Goal: Task Accomplishment & Management: Manage account settings

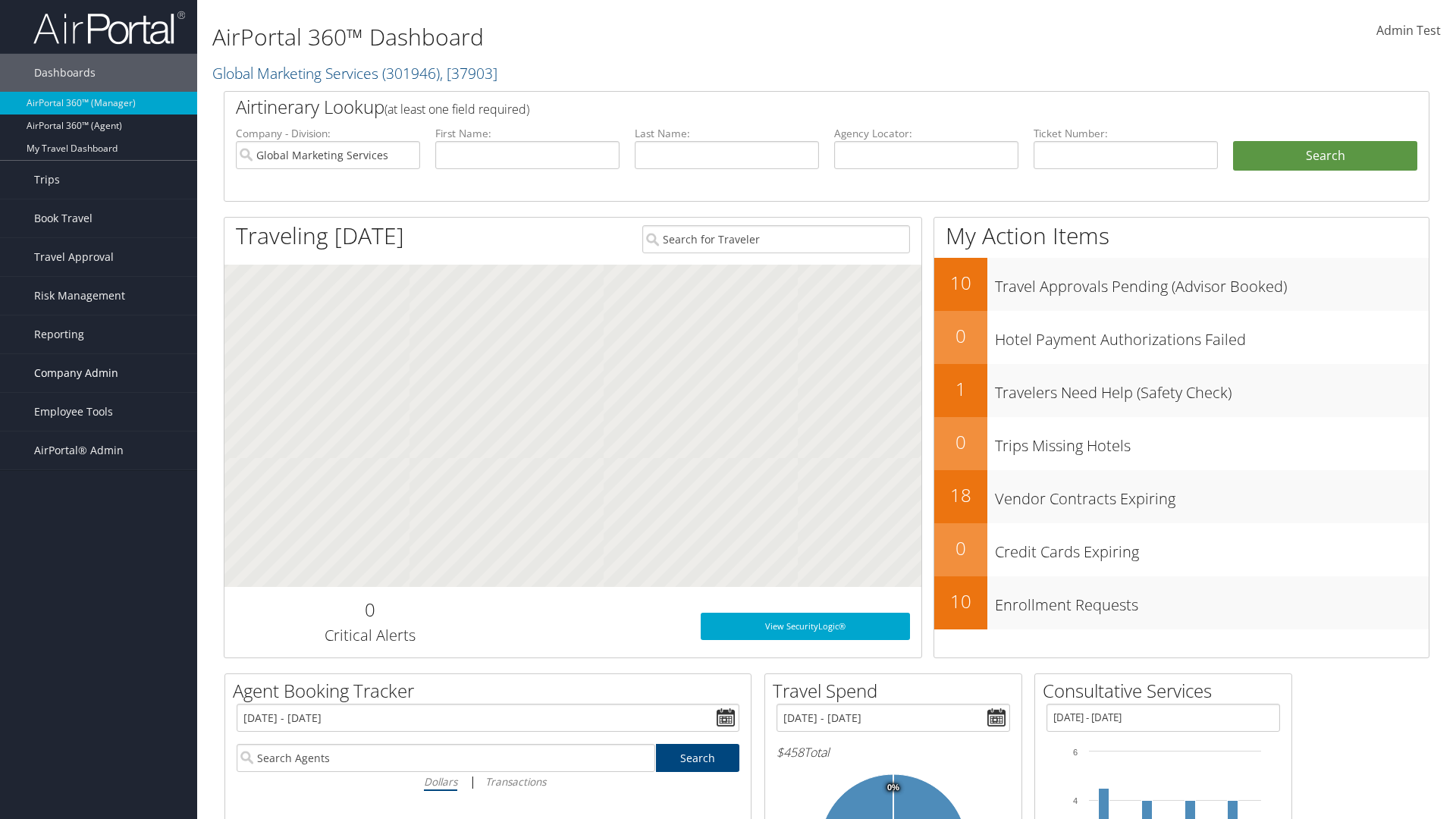
click at [99, 373] on span "Company Admin" at bounding box center [77, 373] width 85 height 38
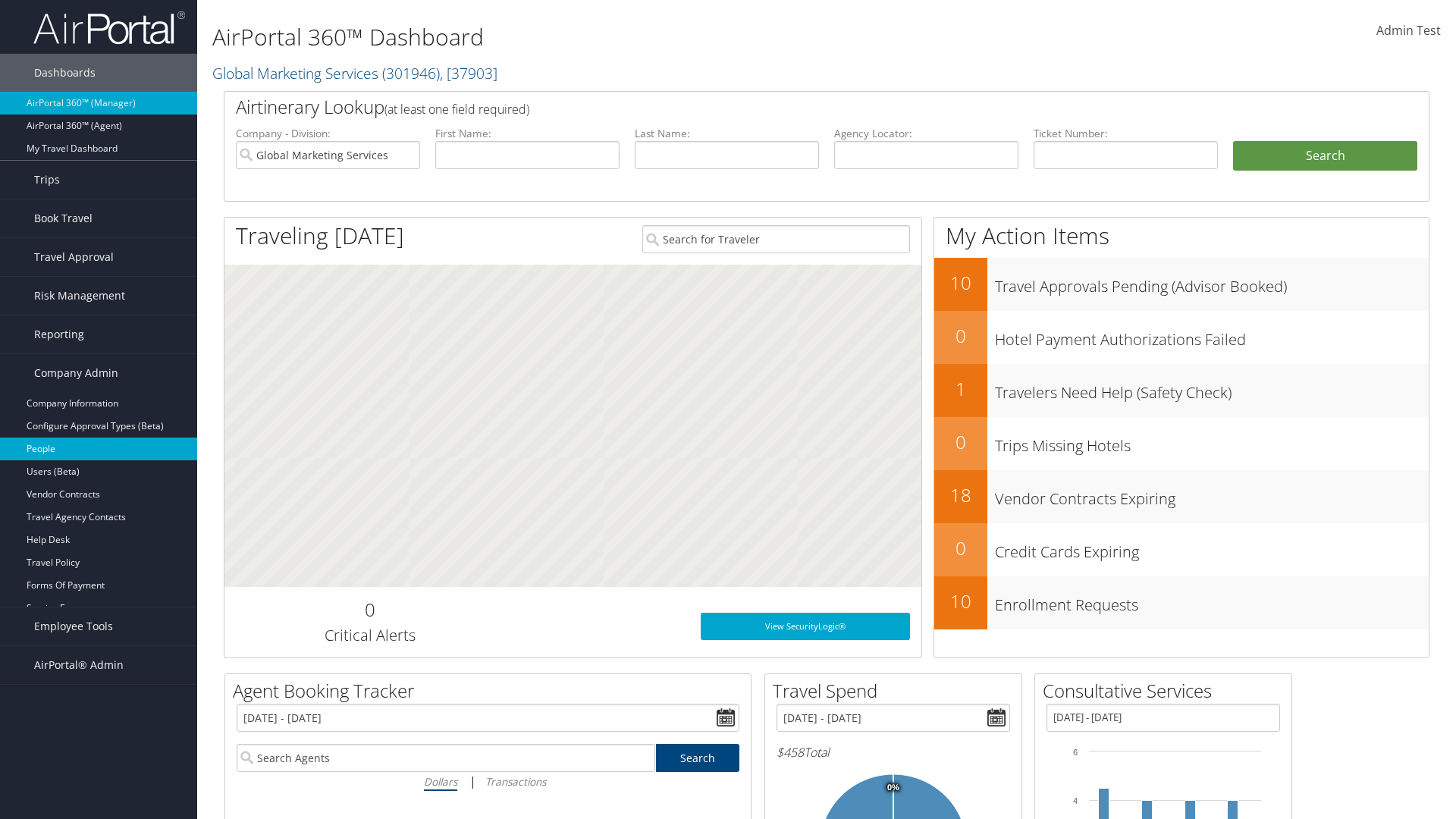
click at [99, 449] on link "People" at bounding box center [99, 449] width 197 height 23
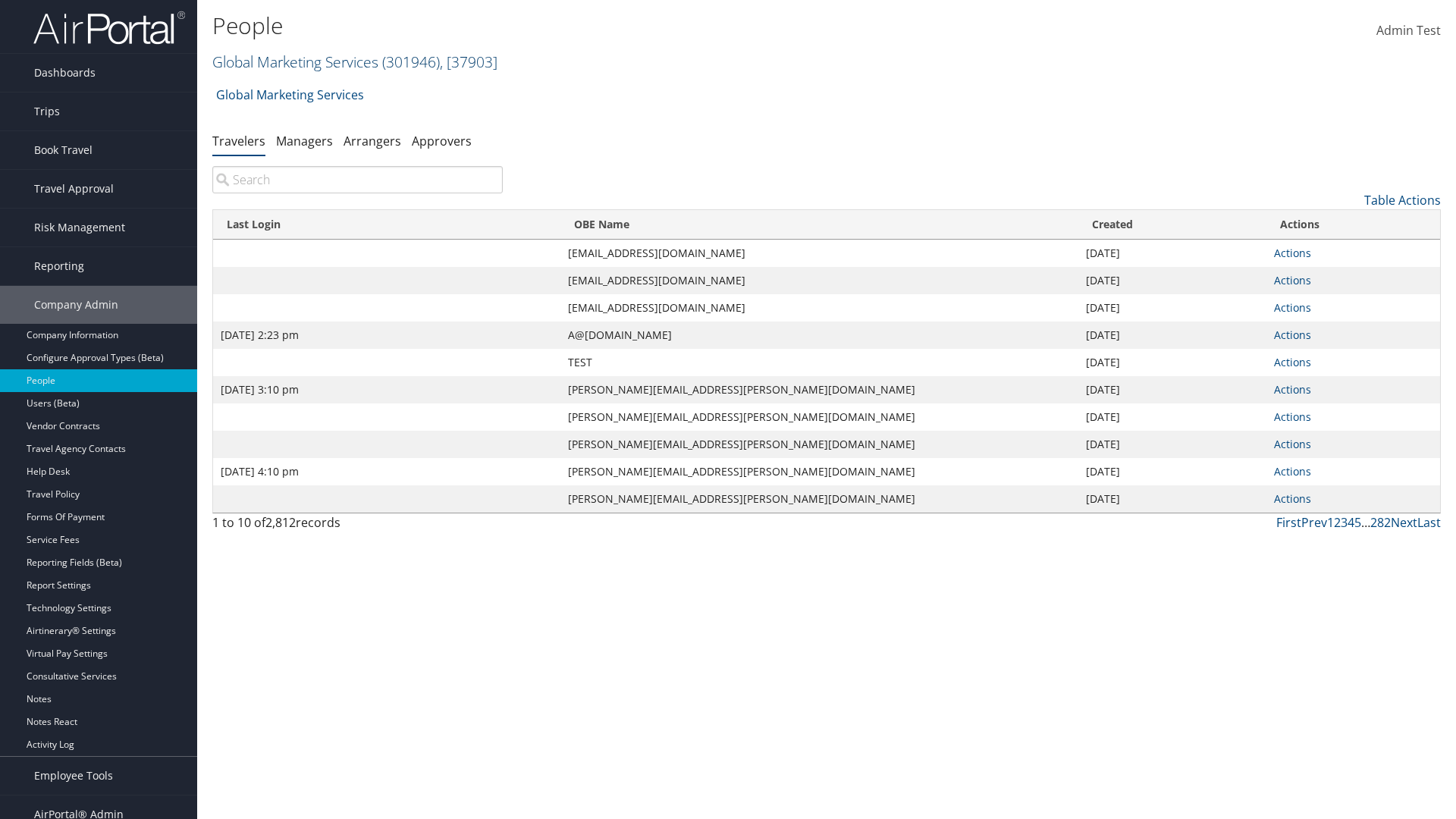
click at [293, 62] on link "Global Marketing Services ( 301946 ) , [ 37903 ]" at bounding box center [355, 62] width 285 height 20
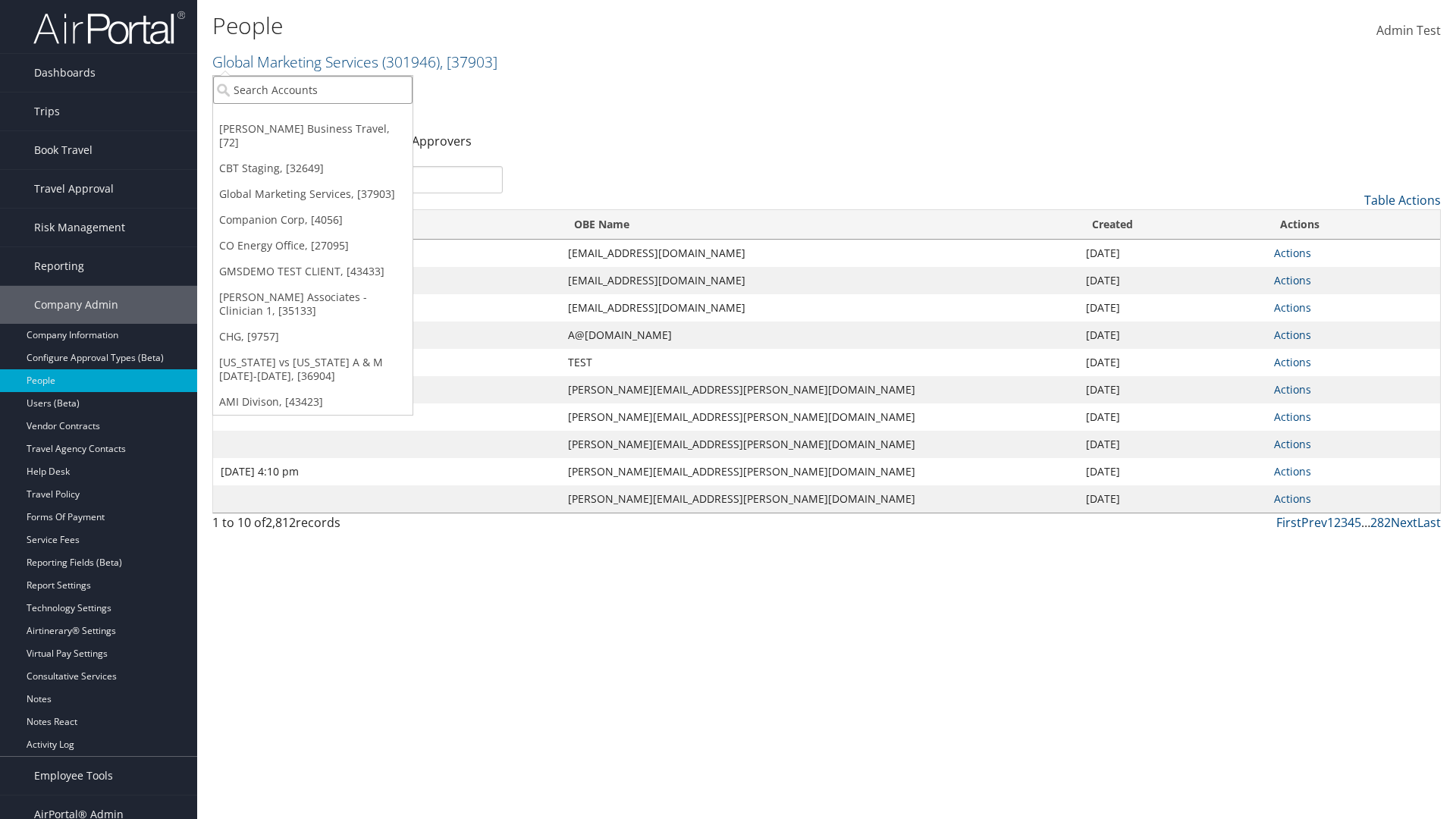
click at [313, 90] on input "search" at bounding box center [313, 90] width 200 height 28
type input "Global Marketing Services"
click at [327, 118] on div "Global Marketing Services (301946), [37903]" at bounding box center [327, 118] width 244 height 14
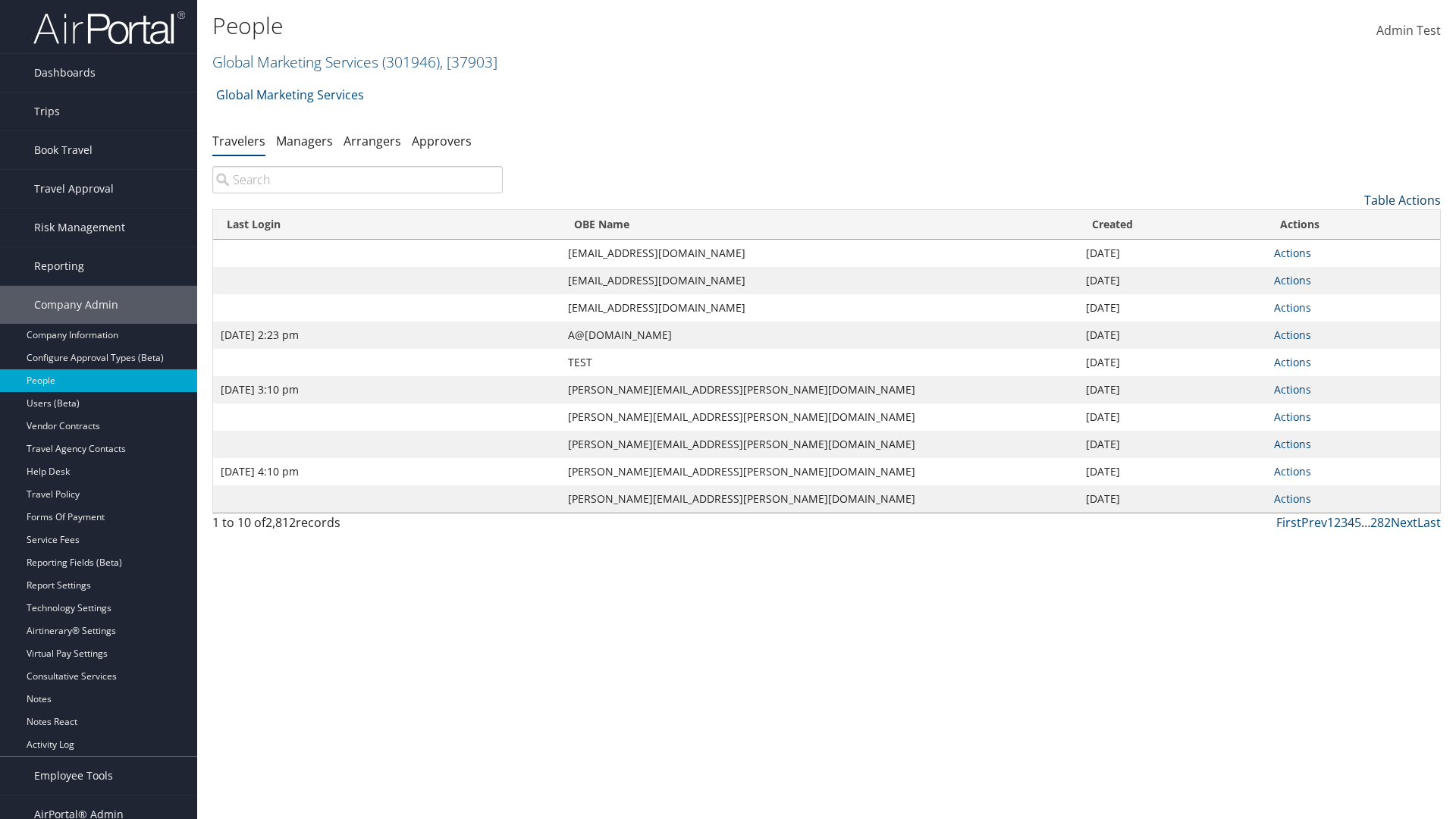
click at [1402, 200] on link "Table Actions" at bounding box center [1402, 200] width 77 height 17
click at [1340, 276] on link "Column Visibility" at bounding box center [1340, 275] width 200 height 26
